Goal: Information Seeking & Learning: Find specific fact

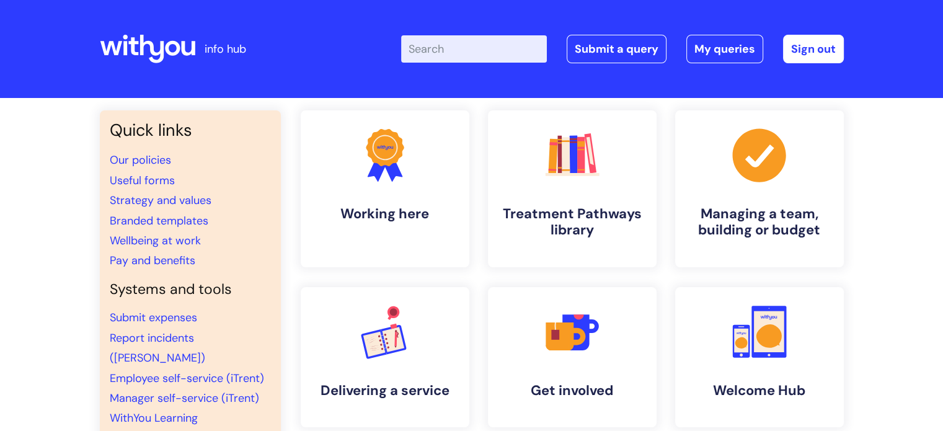
click at [439, 45] on input "Enter your search term here..." at bounding box center [474, 48] width 146 height 27
type input "spam"
click button "Search" at bounding box center [0, 0] width 0 height 0
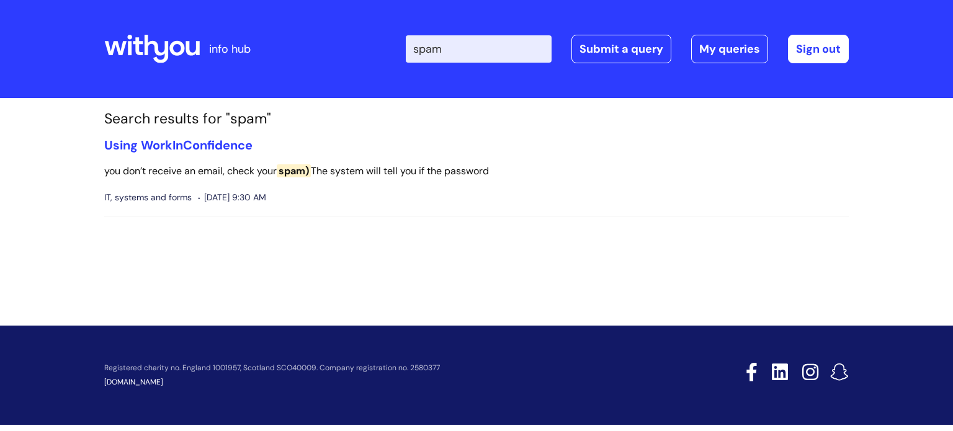
click at [491, 56] on input "spam" at bounding box center [479, 48] width 146 height 27
type input "phishing"
click button "Search" at bounding box center [0, 0] width 0 height 0
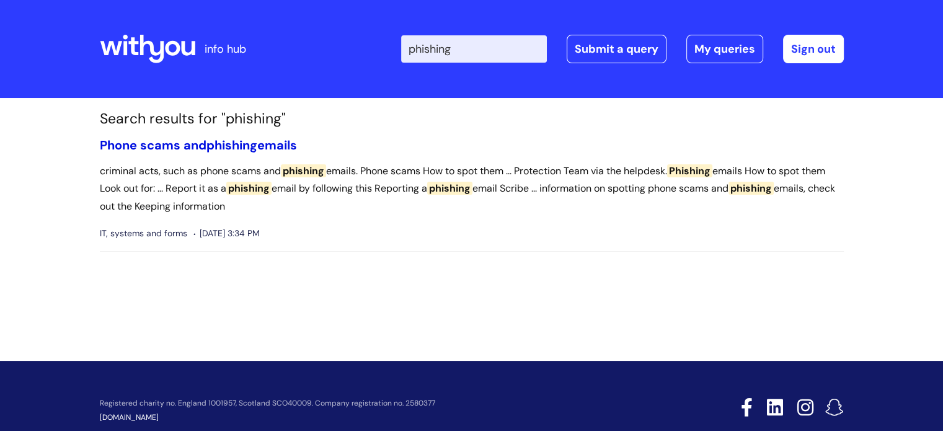
click at [273, 140] on link "Phone scams and phishing emails" at bounding box center [198, 145] width 197 height 16
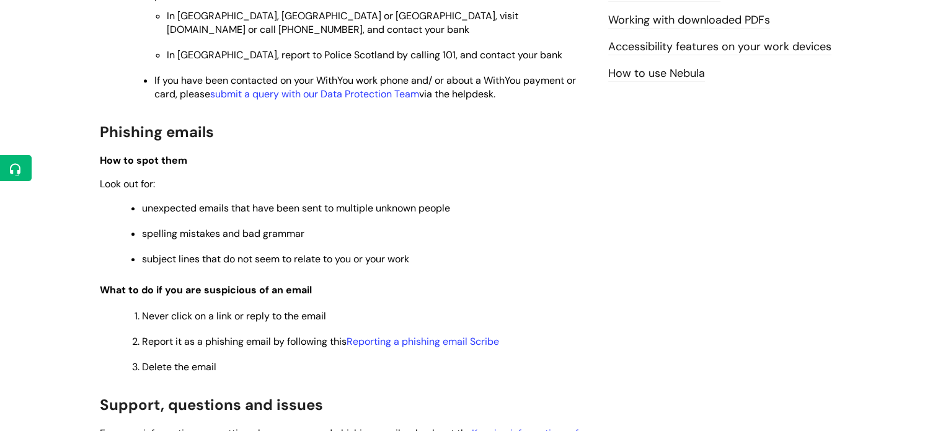
scroll to position [806, 0]
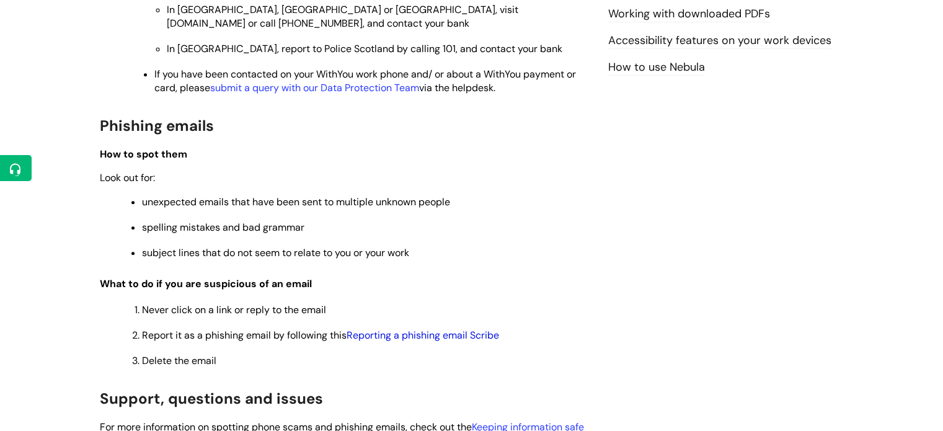
click at [389, 342] on link "Reporting a phishing email Scribe" at bounding box center [423, 335] width 153 height 13
